Goal: Transaction & Acquisition: Purchase product/service

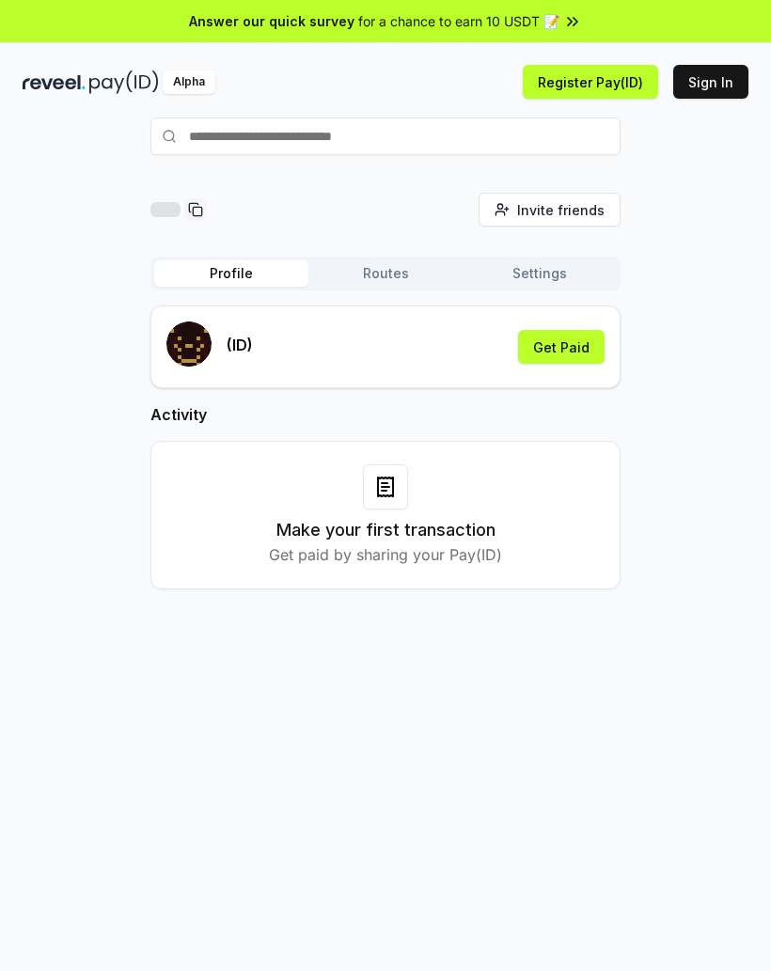
click at [316, 337] on div "(ID) Get Paid" at bounding box center [385, 346] width 438 height 51
click at [279, 360] on div "(ID) Get Paid" at bounding box center [385, 346] width 438 height 51
click at [334, 344] on div "(ID) Get Paid" at bounding box center [385, 346] width 438 height 51
click at [552, 350] on button "Get Paid" at bounding box center [561, 347] width 86 height 34
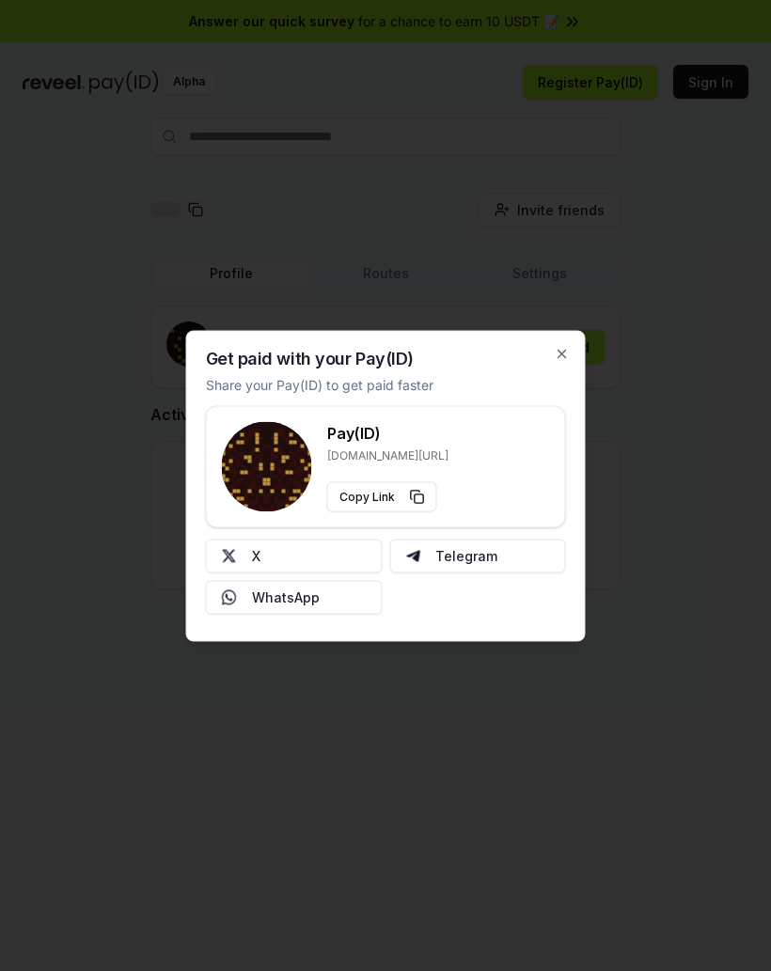
click at [287, 384] on p "Share your Pay(ID) to get paid faster" at bounding box center [319, 384] width 227 height 20
click at [562, 357] on icon "button" at bounding box center [562, 353] width 15 height 15
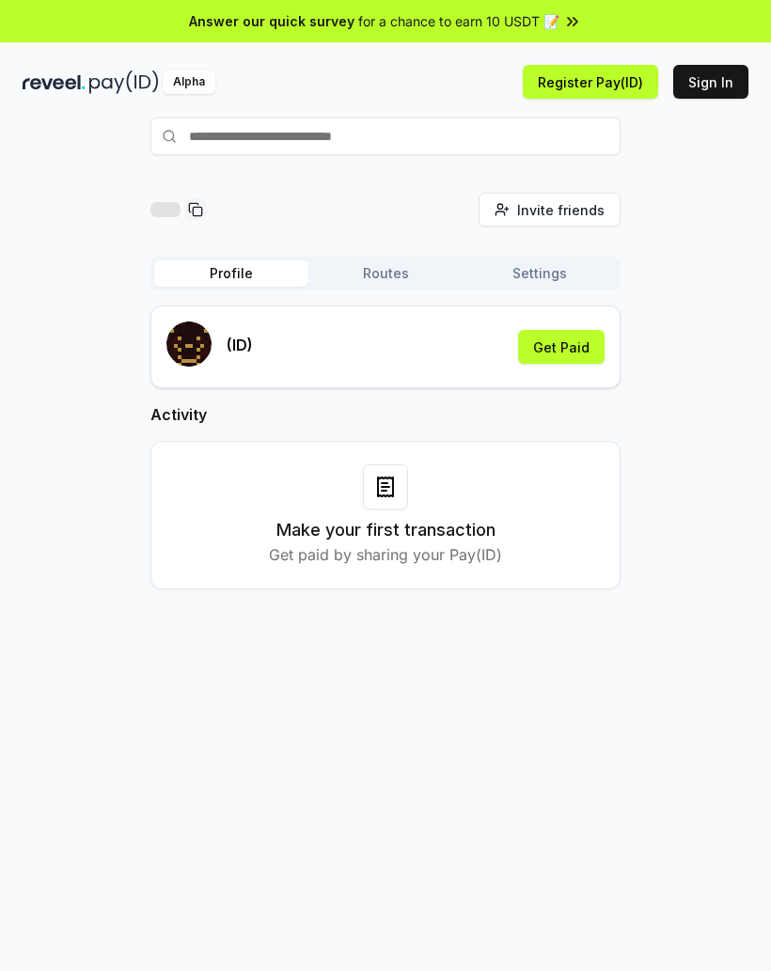
click at [245, 137] on input "text" at bounding box center [385, 137] width 470 height 38
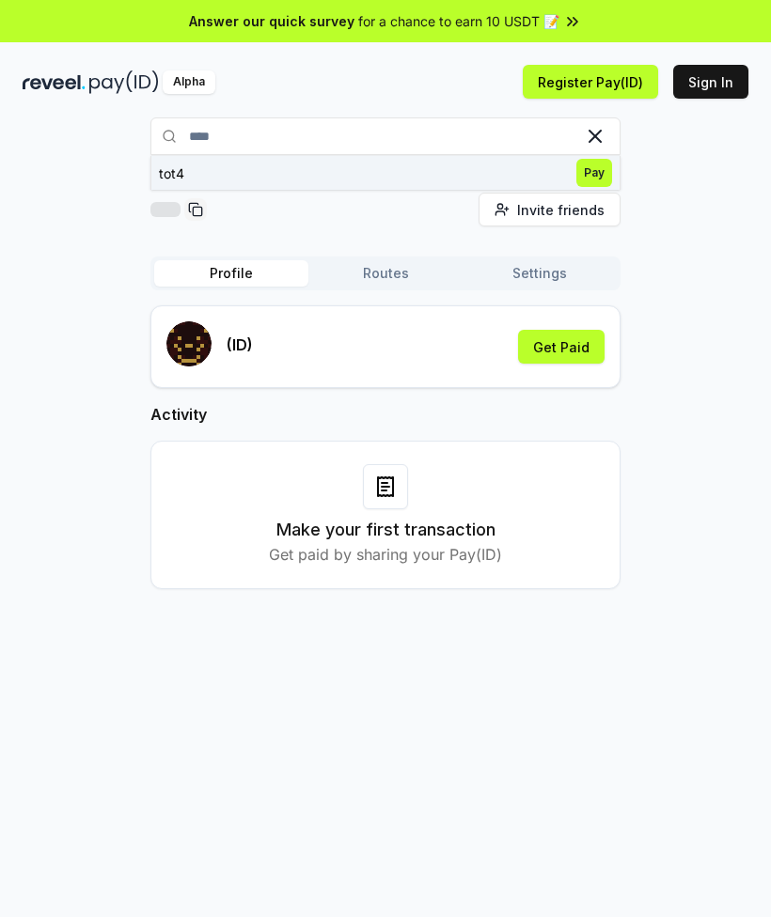
type input "****"
click at [593, 176] on span "Pay" at bounding box center [594, 173] width 36 height 28
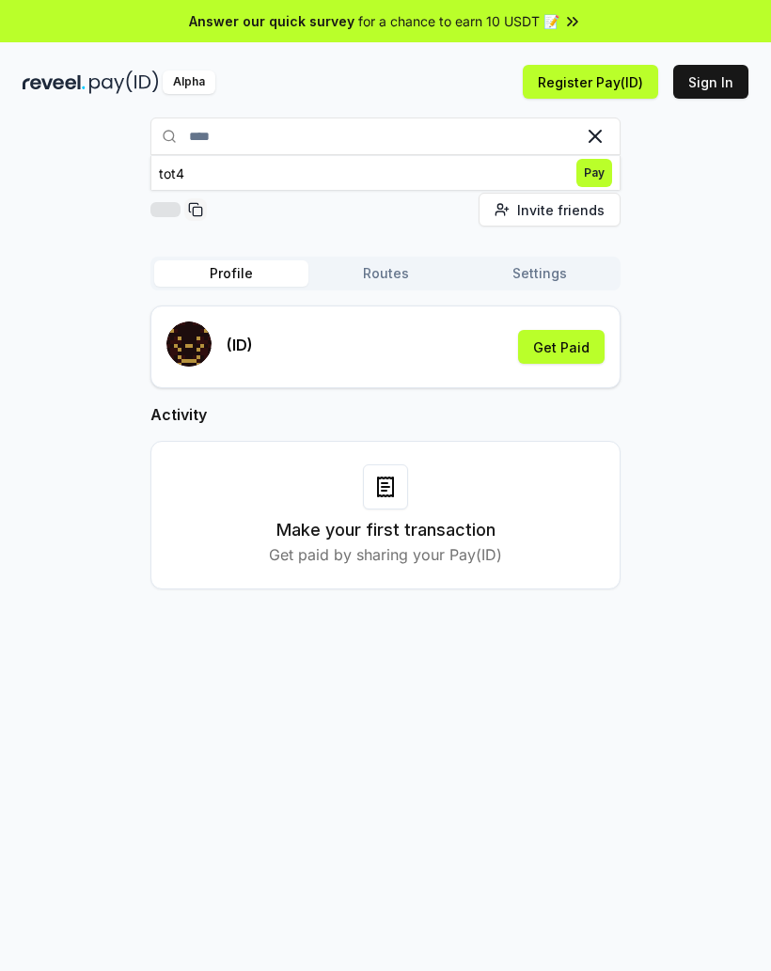
click at [364, 270] on button "Routes" at bounding box center [385, 273] width 154 height 26
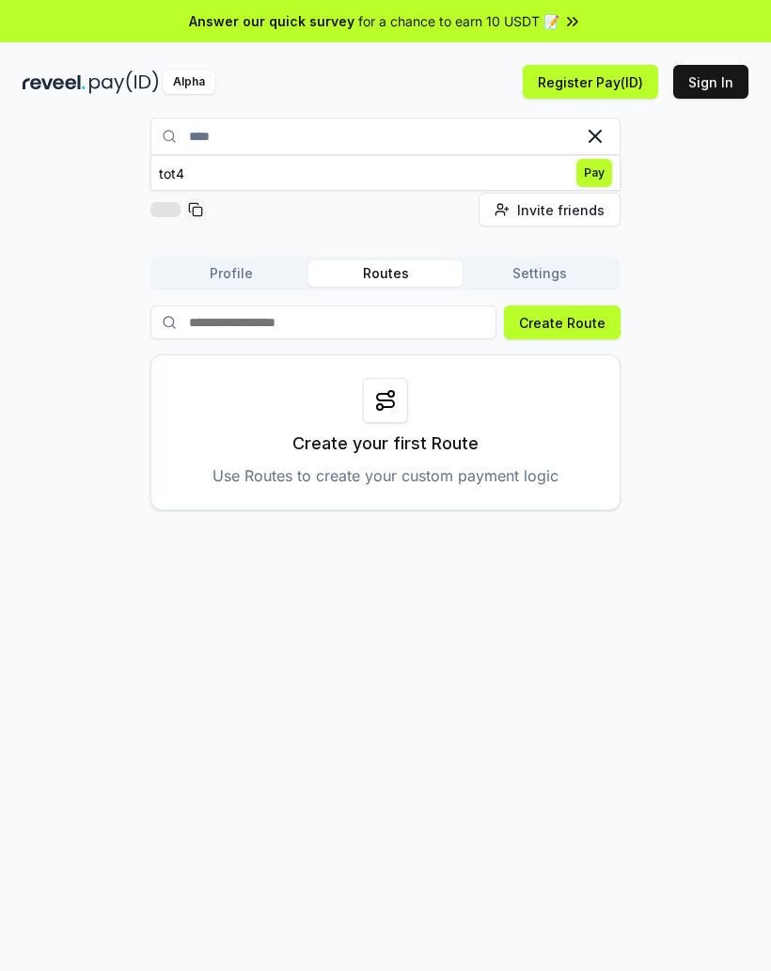
click at [523, 282] on button "Settings" at bounding box center [540, 273] width 154 height 26
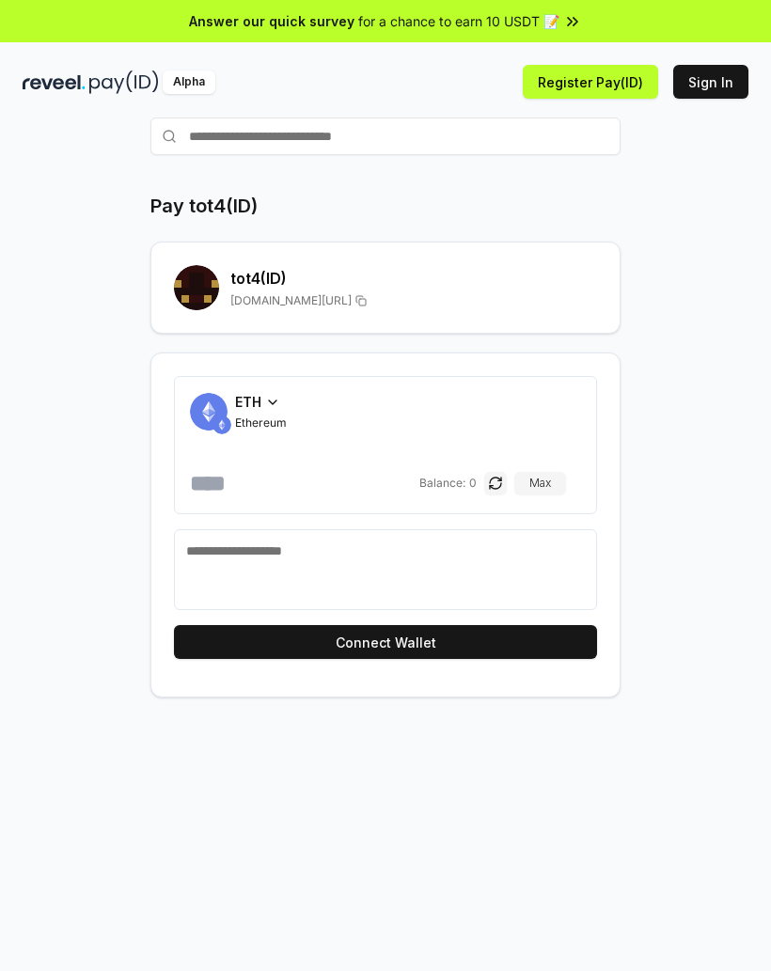
click at [242, 405] on span "ETH" at bounding box center [248, 402] width 26 height 20
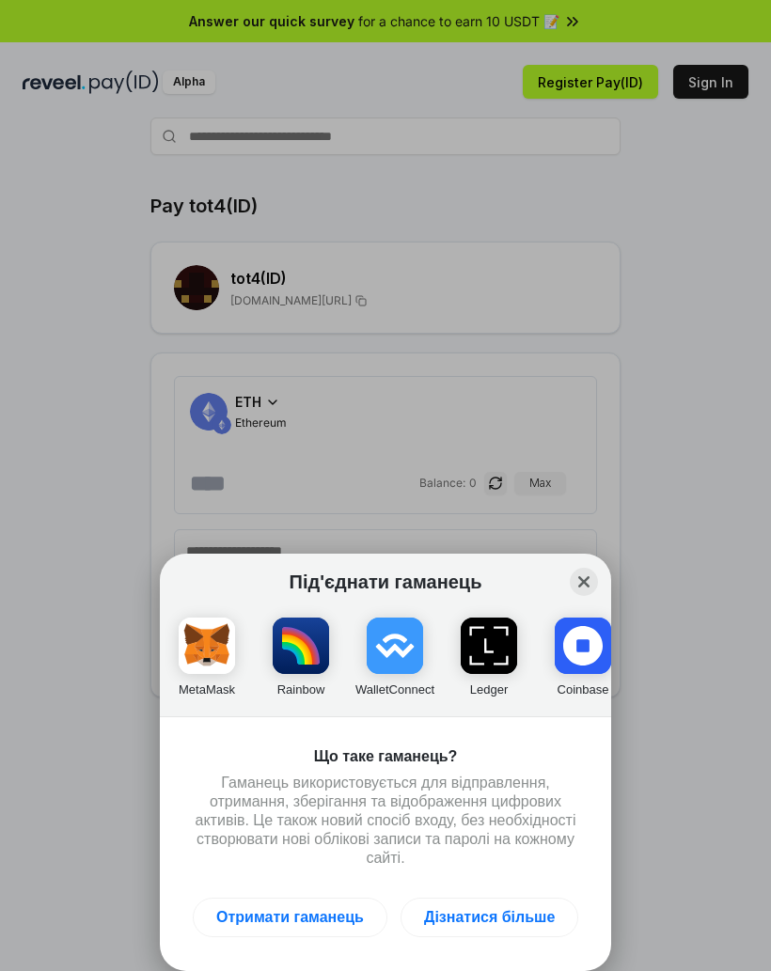
click at [397, 645] on img "button" at bounding box center [395, 646] width 56 height 56
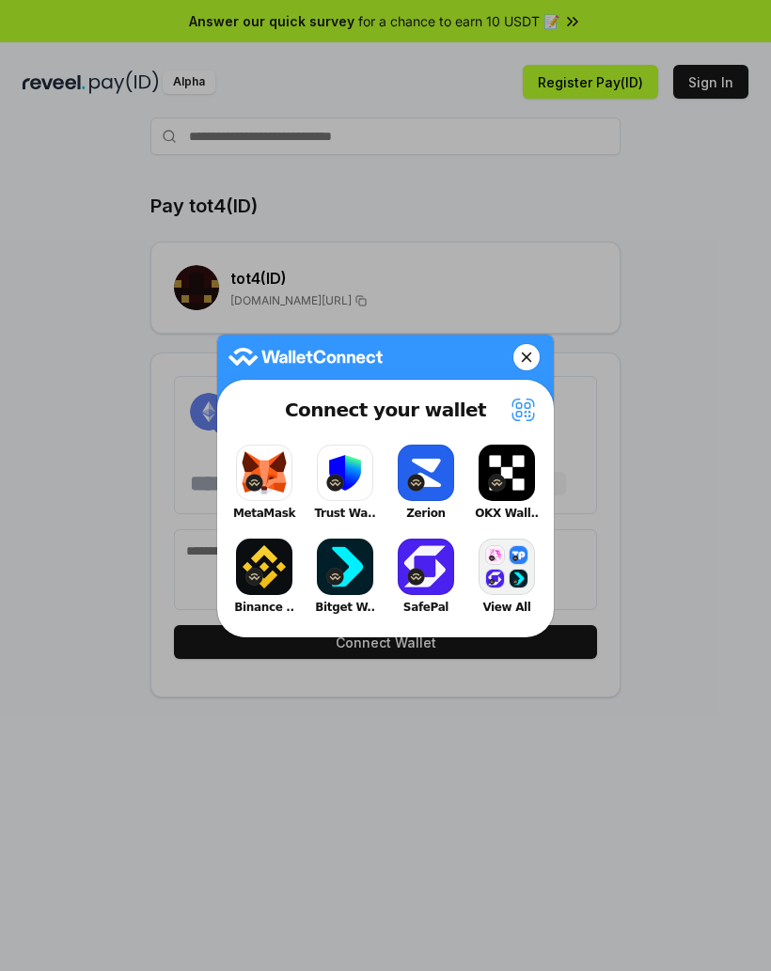
click at [265, 572] on button "Binance .." at bounding box center [264, 576] width 75 height 85
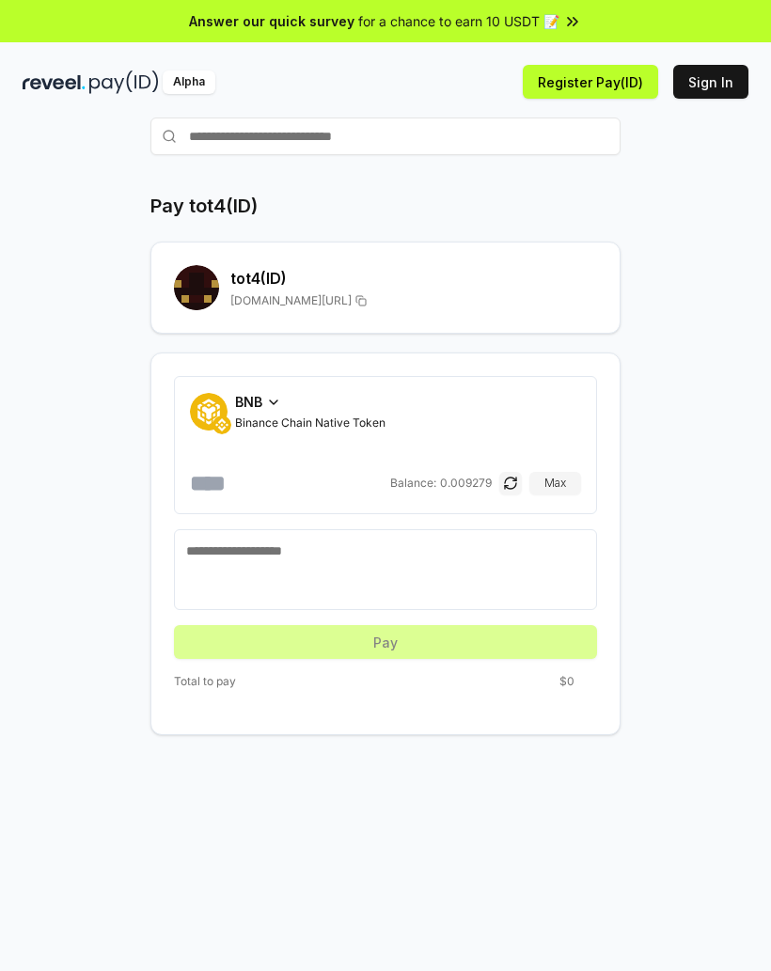
click at [244, 412] on div "BNB Binance Chain Native Token" at bounding box center [310, 411] width 150 height 39
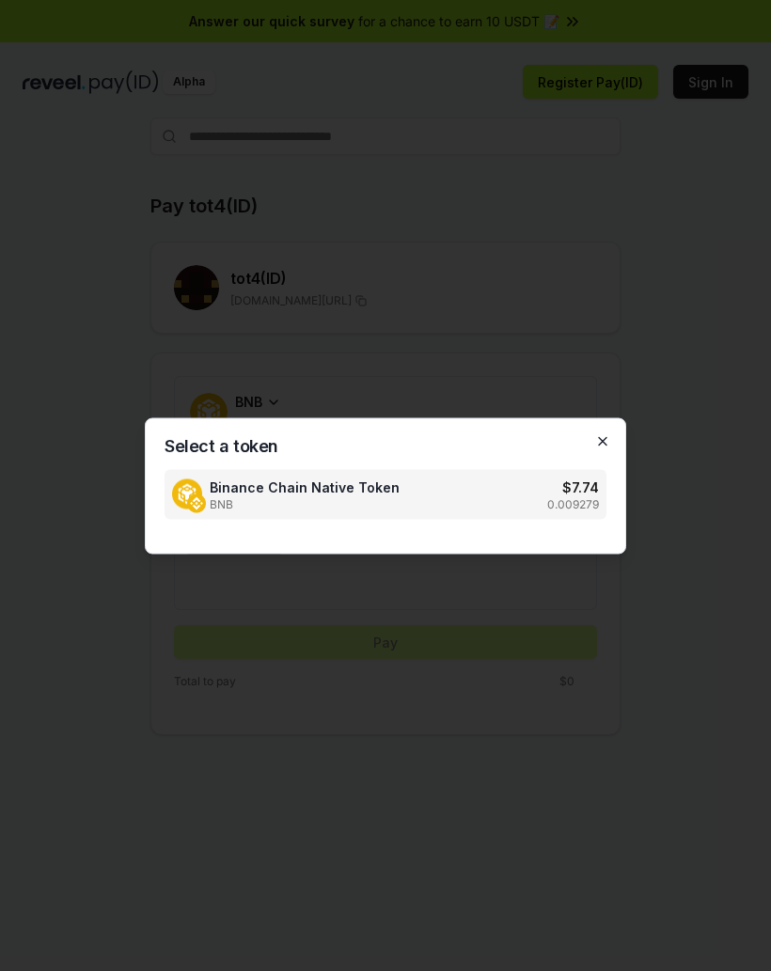
click at [600, 441] on icon "button" at bounding box center [602, 440] width 15 height 15
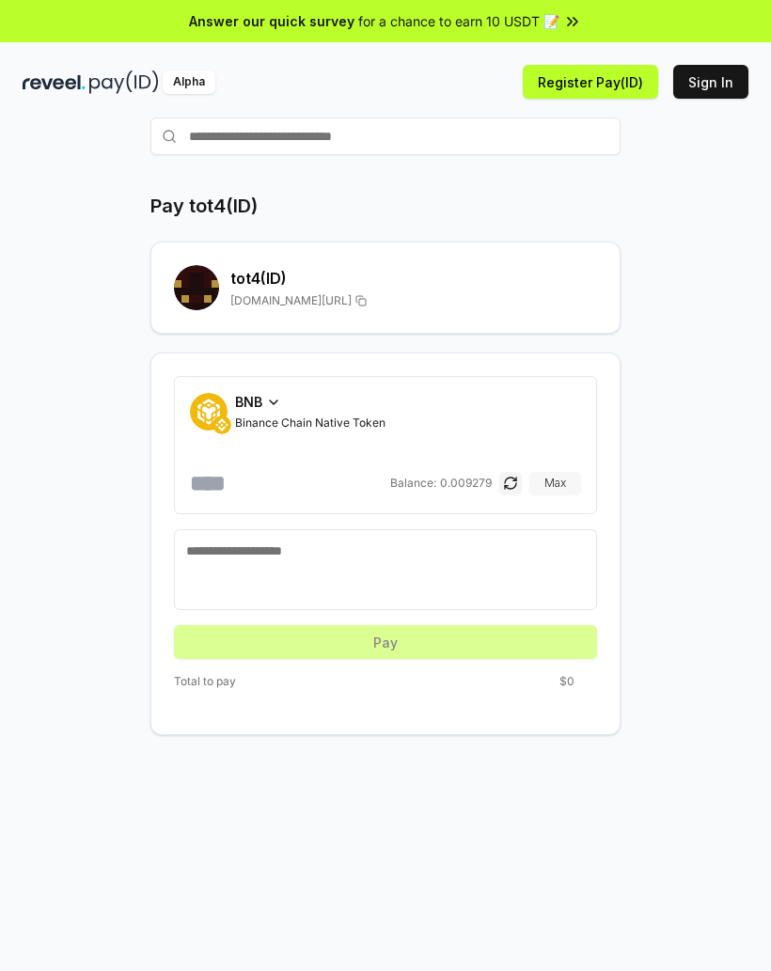
click at [561, 490] on button "Max" at bounding box center [555, 483] width 52 height 23
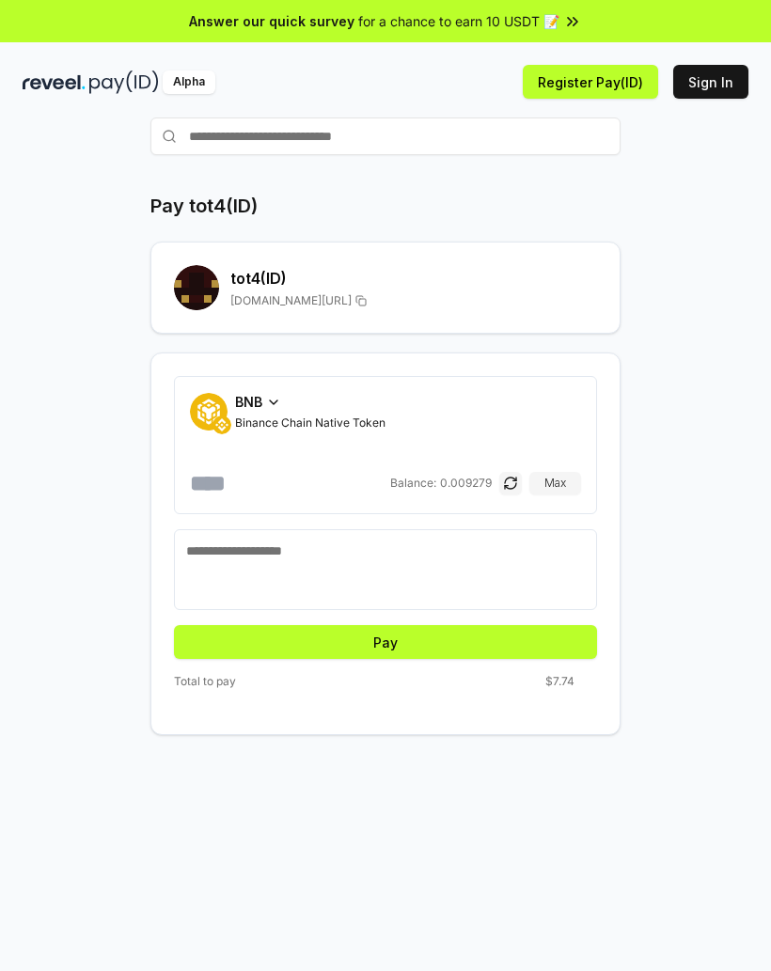
click at [347, 490] on input "**********" at bounding box center [288, 483] width 196 height 30
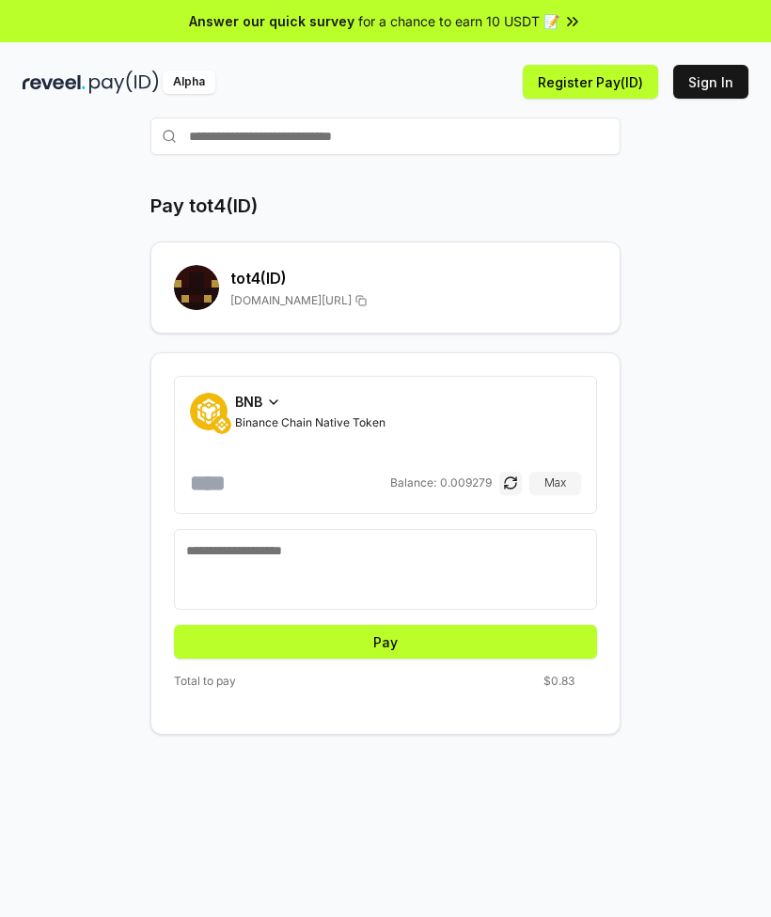
type input "*****"
click at [132, 588] on div "Pay tot4(ID) tot4 (ID) [DOMAIN_NAME][URL] BNB Binance Chain Native Token ***** …" at bounding box center [386, 464] width 726 height 542
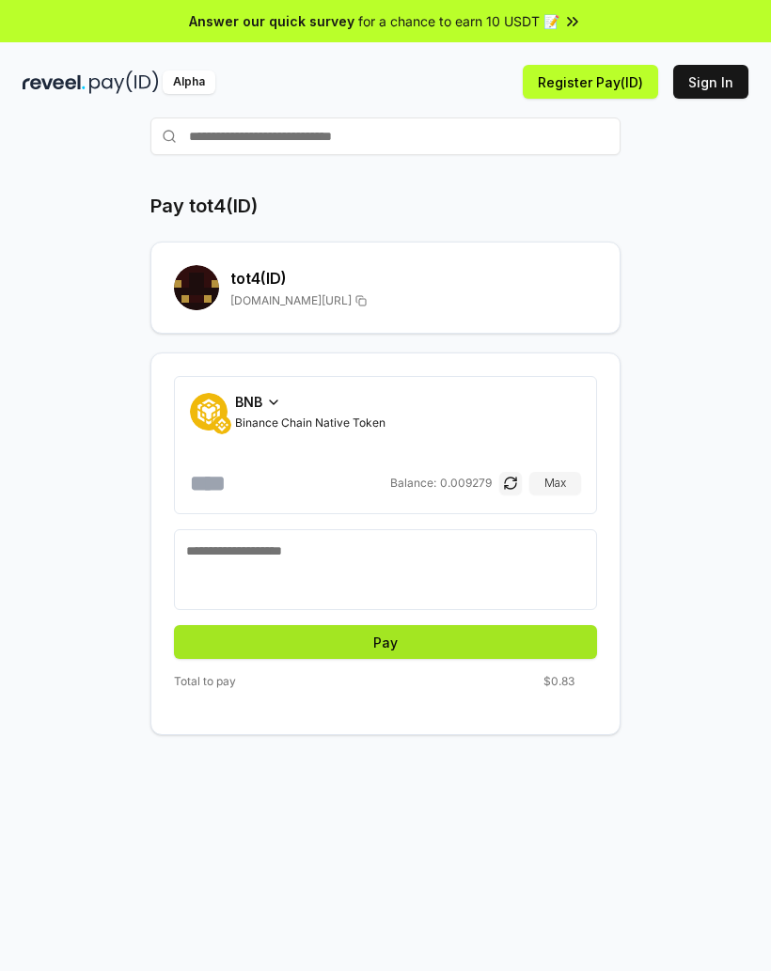
click at [268, 637] on button "Pay" at bounding box center [385, 642] width 423 height 34
click at [373, 642] on button "Pay" at bounding box center [385, 642] width 423 height 34
click at [378, 643] on button "Pay" at bounding box center [385, 642] width 423 height 34
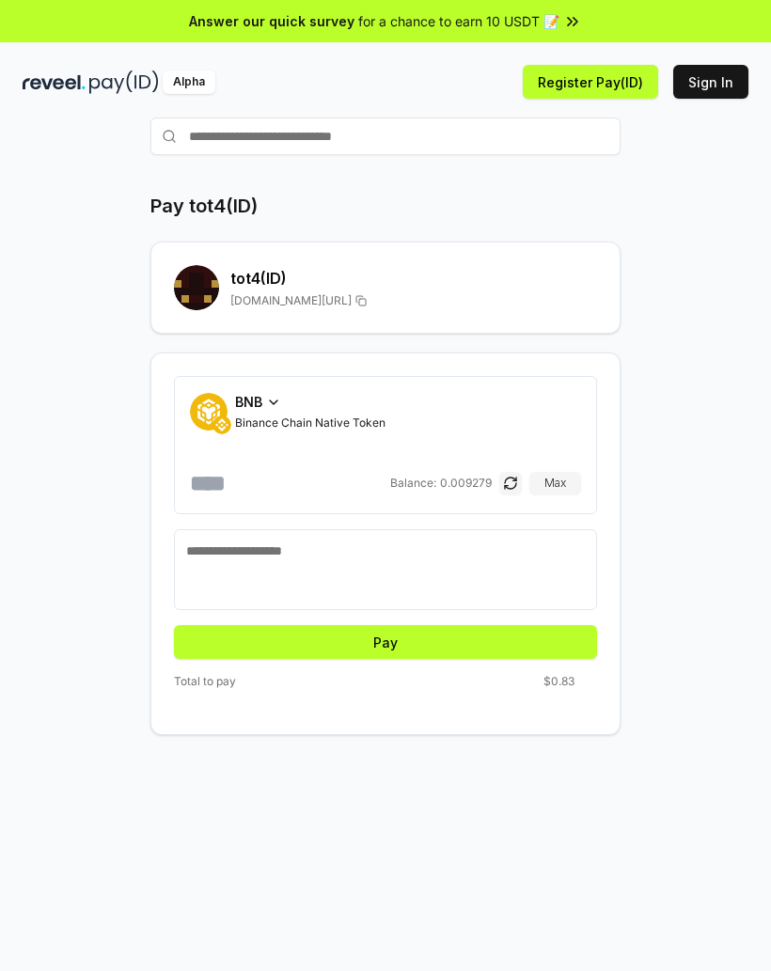
click at [246, 406] on span "BNB" at bounding box center [248, 402] width 27 height 20
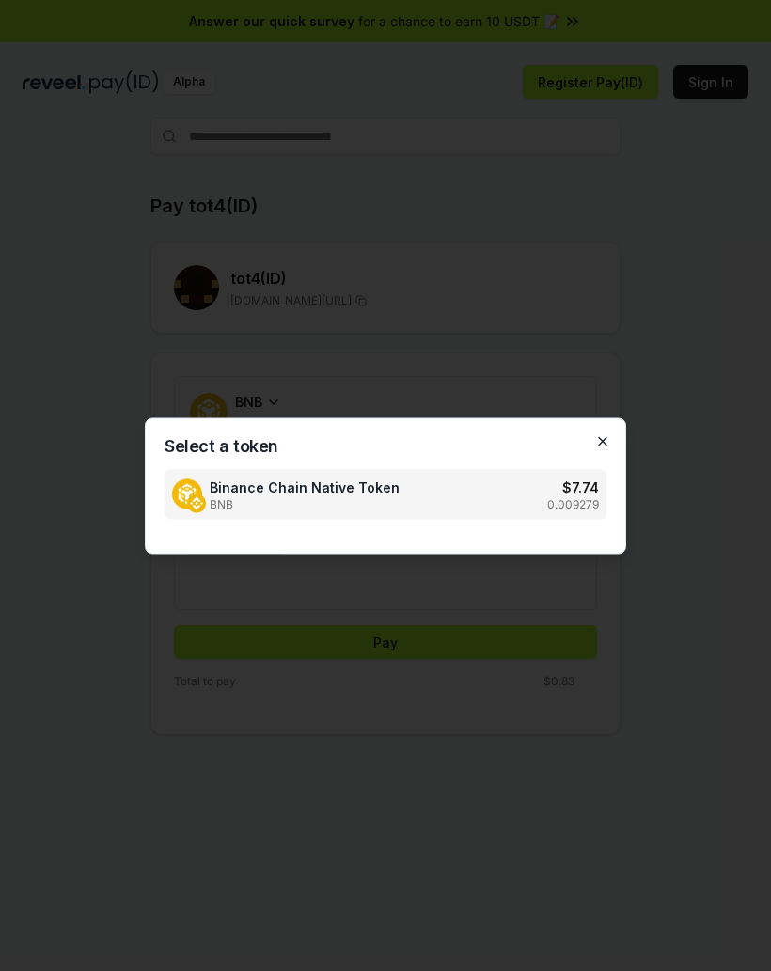
click at [608, 445] on icon "button" at bounding box center [602, 440] width 15 height 15
